Goal: Register for event/course

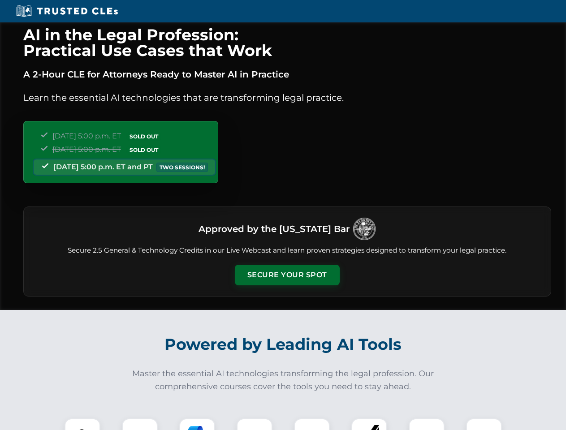
click at [287, 275] on button "Secure Your Spot" at bounding box center [287, 275] width 105 height 21
click at [82, 424] on img at bounding box center [82, 436] width 26 height 26
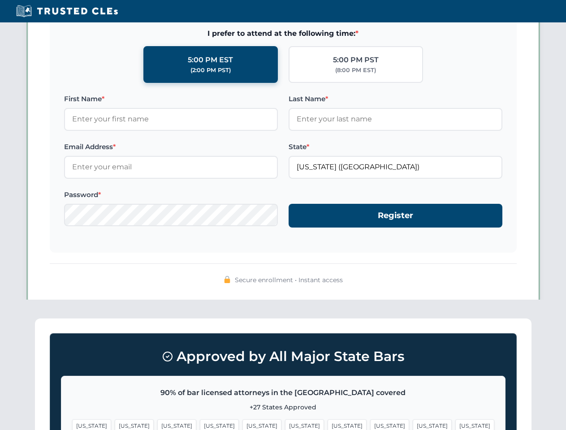
click at [327, 424] on span "[US_STATE]" at bounding box center [346, 425] width 39 height 13
click at [413, 424] on span "[US_STATE]" at bounding box center [432, 425] width 39 height 13
